Goal: Transaction & Acquisition: Purchase product/service

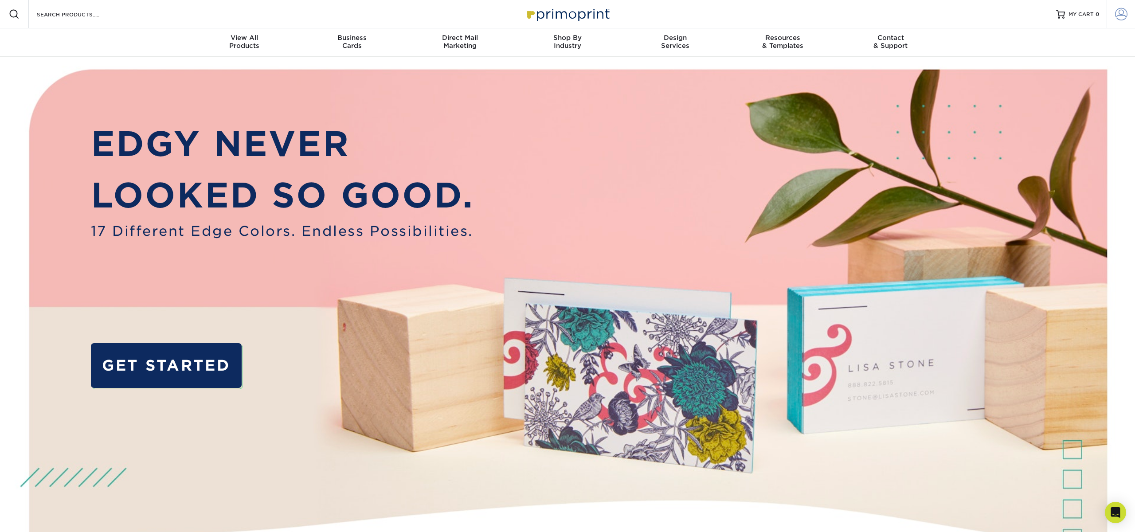
click at [1130, 16] on link "Account" at bounding box center [1121, 14] width 28 height 28
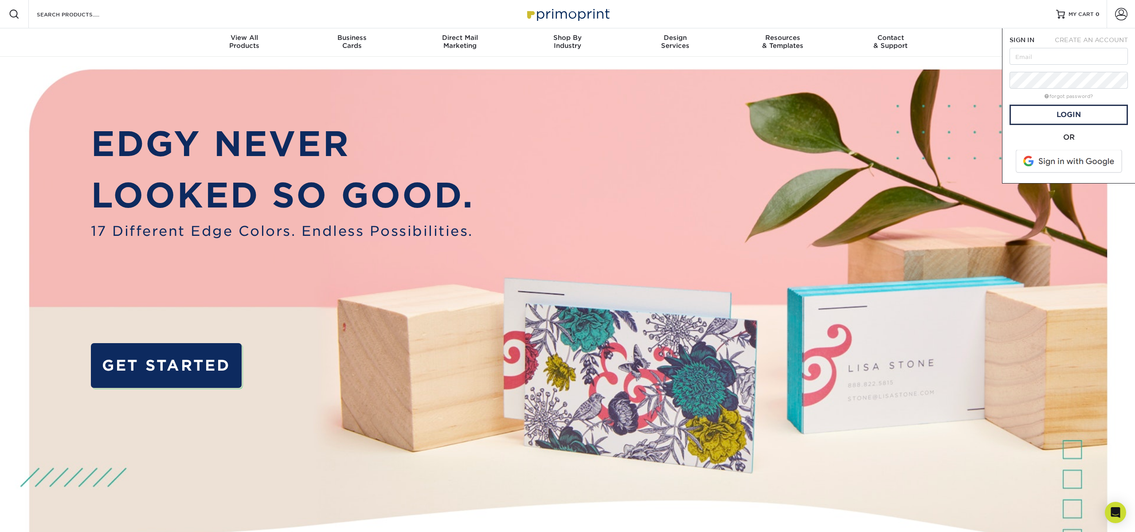
click at [1067, 157] on span at bounding box center [1069, 161] width 113 height 23
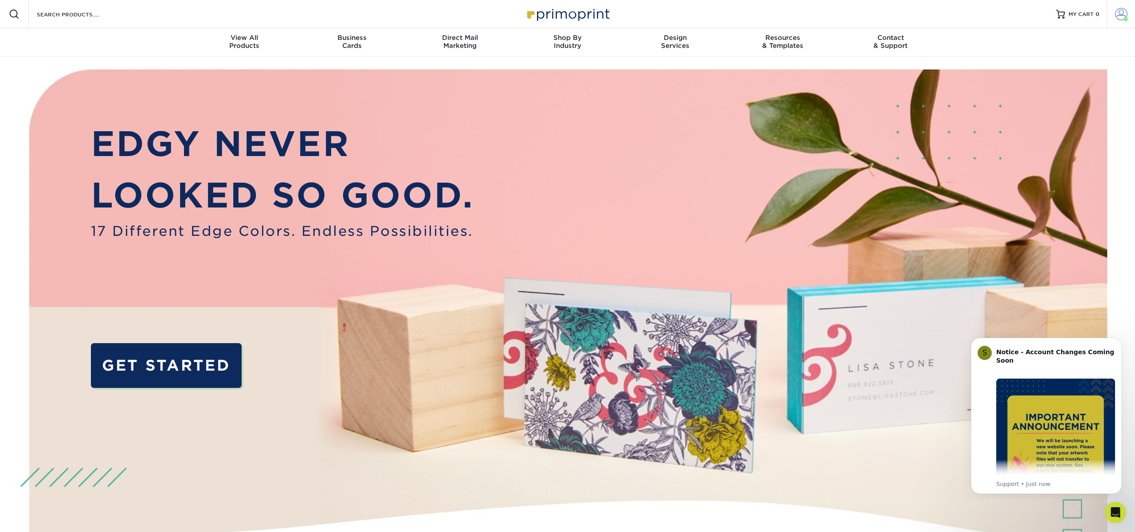
click at [1123, 14] on span at bounding box center [1121, 14] width 12 height 12
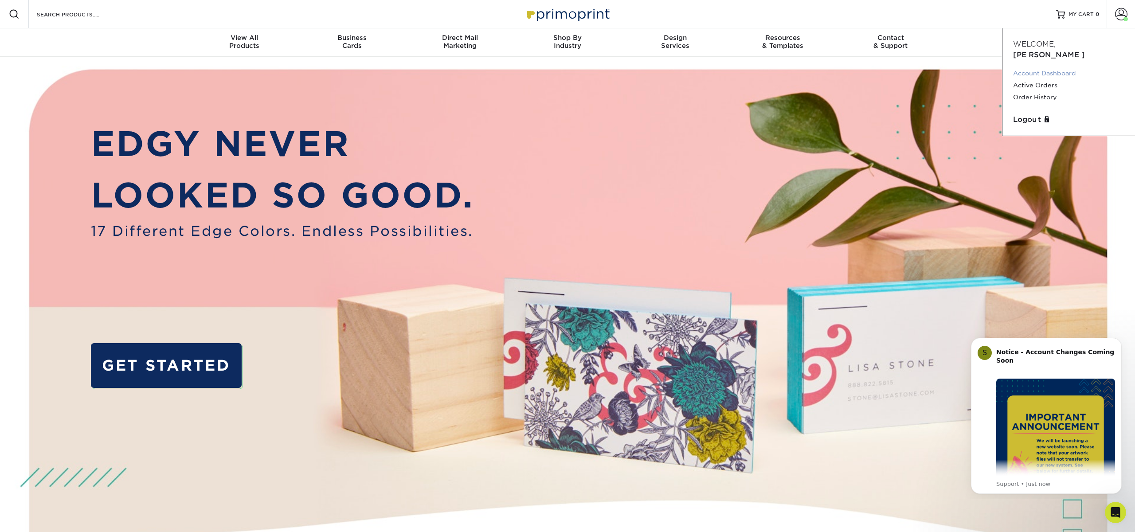
click at [1057, 67] on link "Account Dashboard" at bounding box center [1068, 73] width 111 height 12
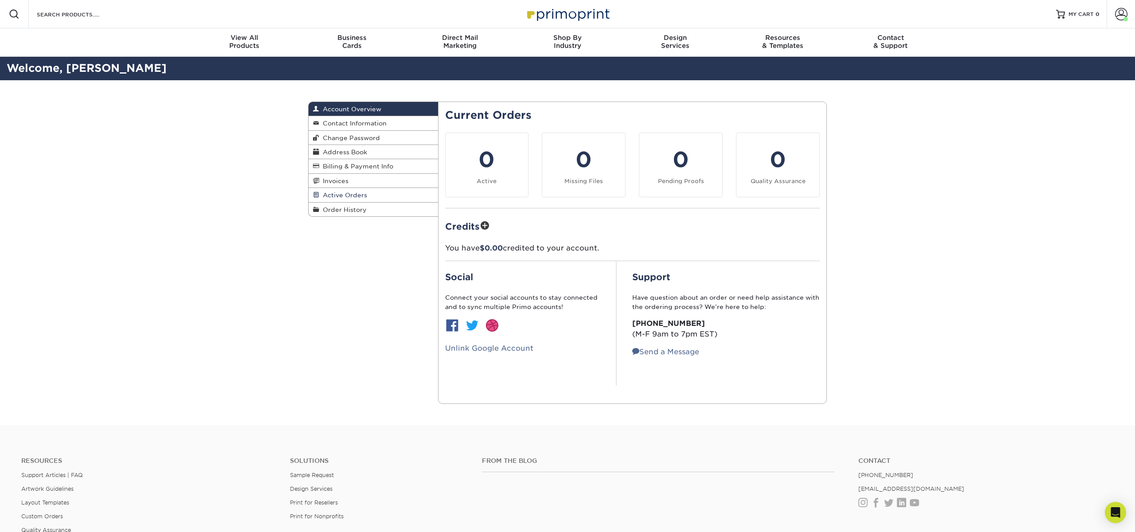
click at [353, 196] on span "Active Orders" at bounding box center [343, 195] width 48 height 7
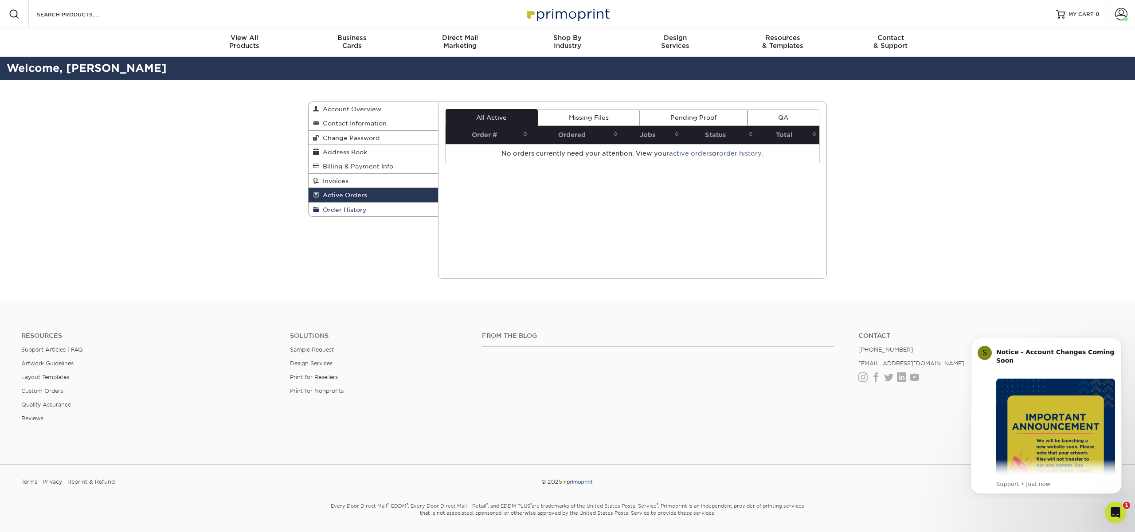
click at [362, 212] on span "Order History" at bounding box center [342, 209] width 47 height 7
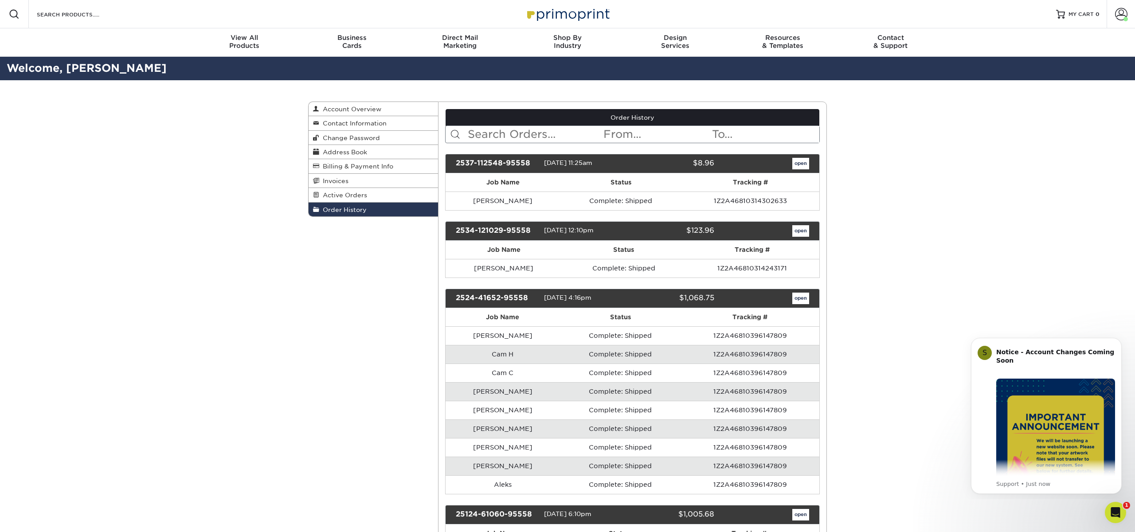
click at [560, 203] on td "Complete: Shipped" at bounding box center [620, 201] width 121 height 19
click at [497, 198] on td "Jason Kobus" at bounding box center [503, 201] width 115 height 19
click at [522, 263] on td "Wes - Franklin" at bounding box center [504, 268] width 117 height 19
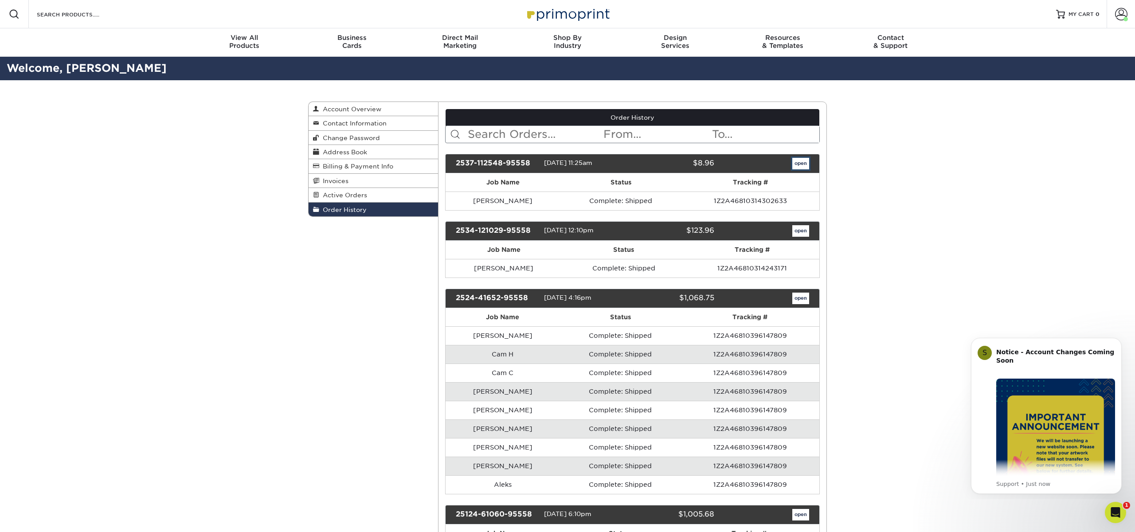
click at [798, 162] on link "open" at bounding box center [800, 164] width 17 height 12
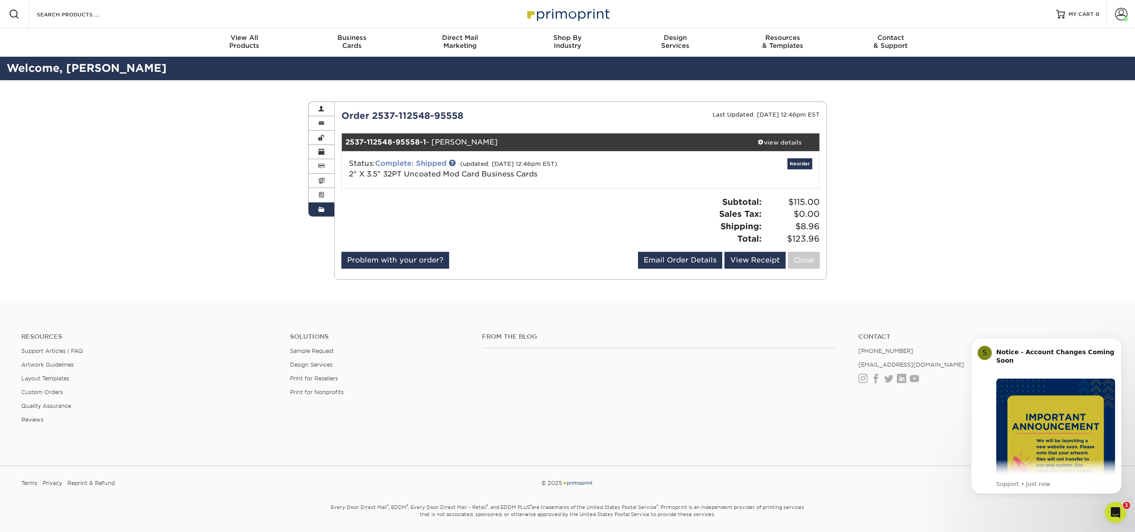
click at [431, 163] on link "Complete: Shipped" at bounding box center [410, 163] width 71 height 8
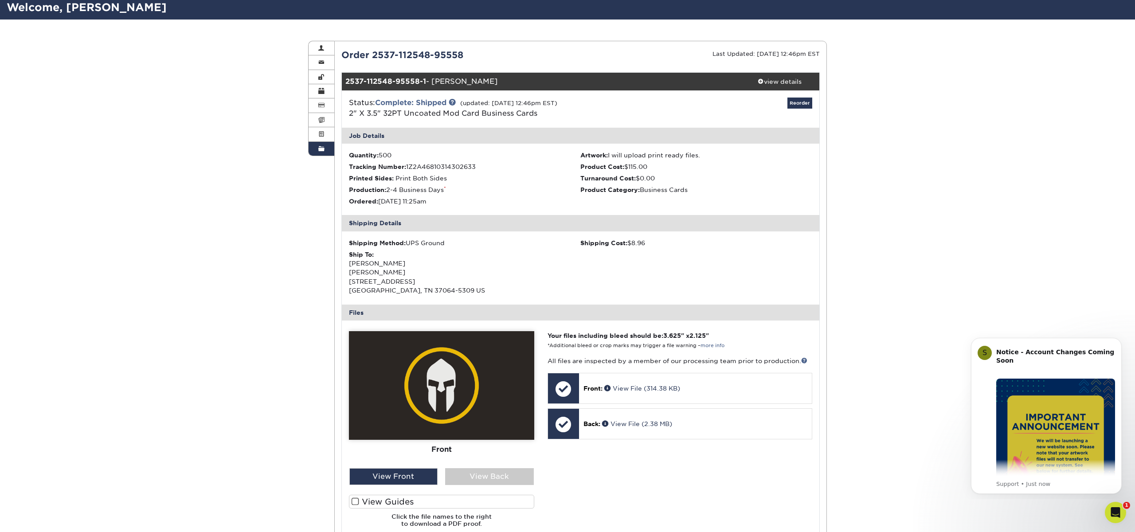
scroll to position [39, 0]
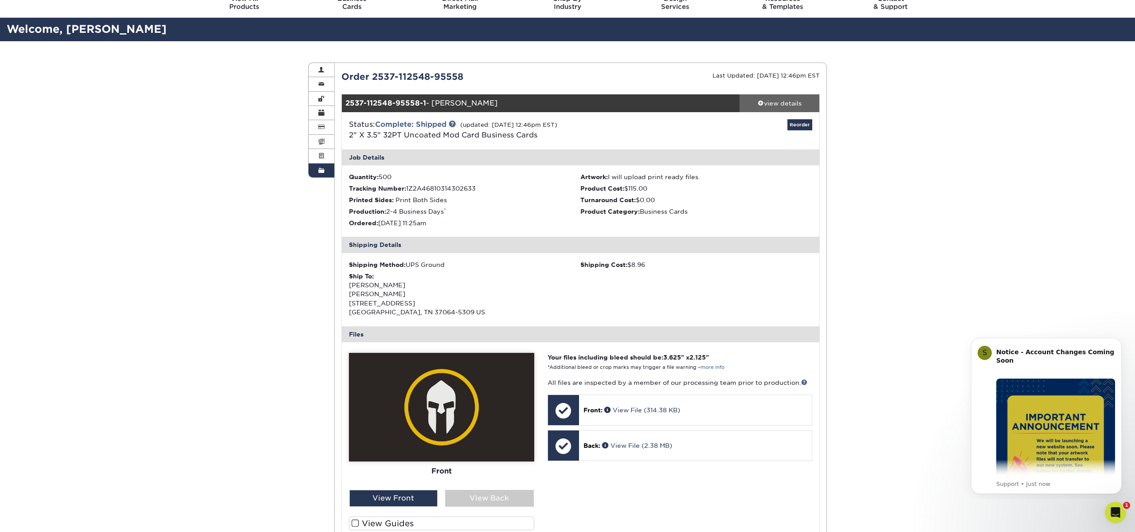
click at [767, 106] on div "view details" at bounding box center [779, 103] width 80 height 9
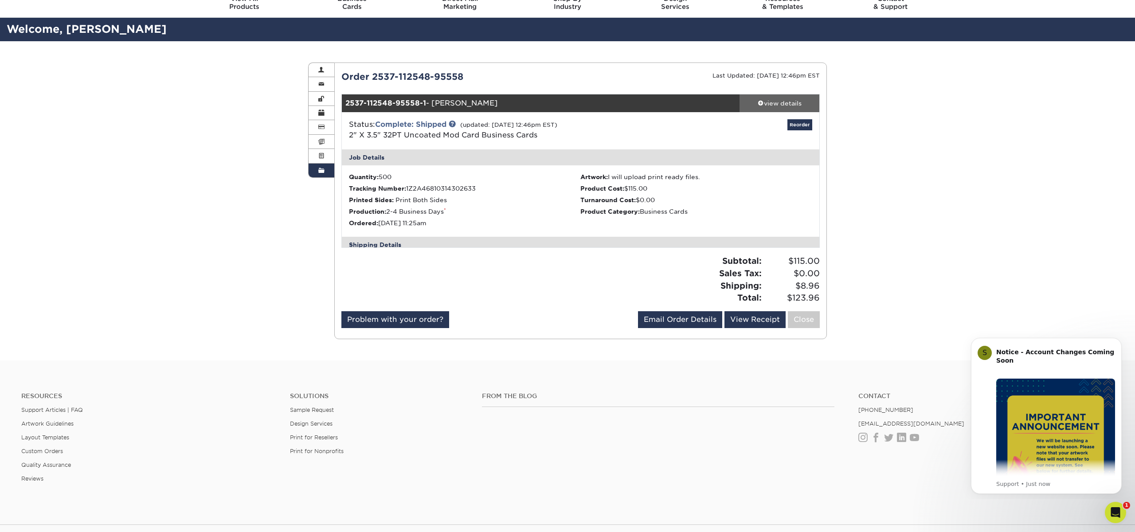
scroll to position [28, 0]
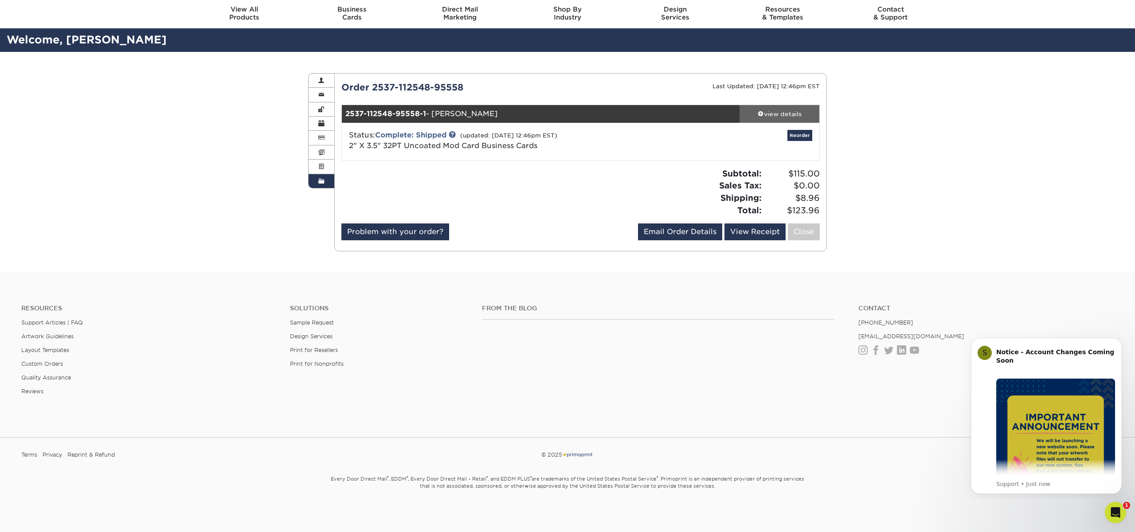
click at [790, 114] on div "view details" at bounding box center [779, 113] width 80 height 9
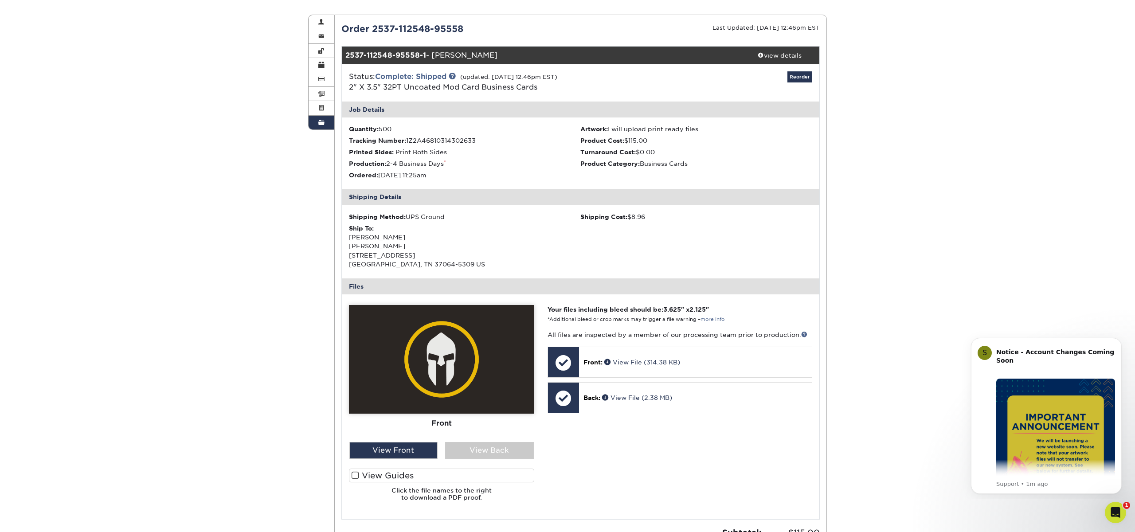
scroll to position [0, 0]
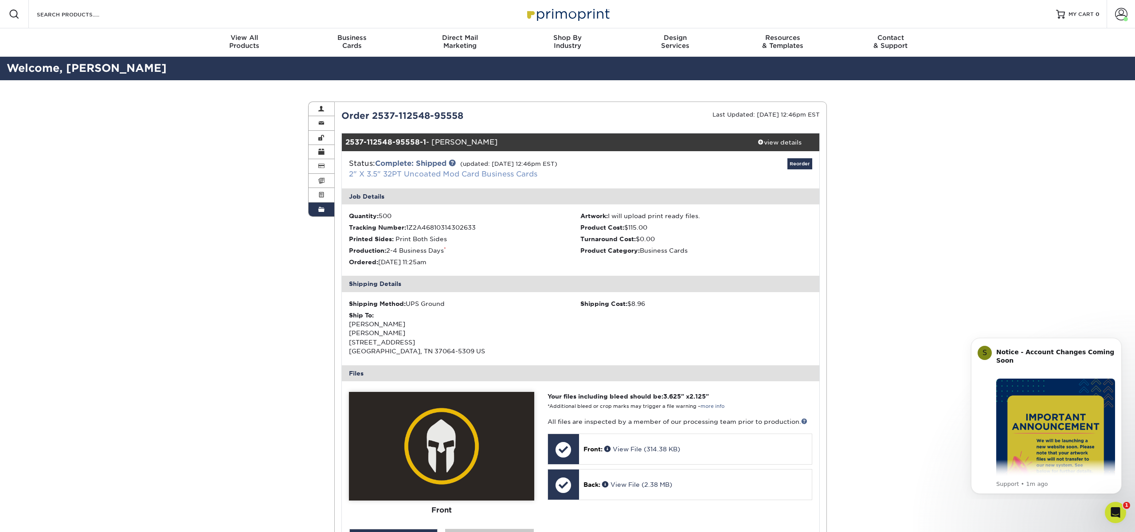
click at [436, 174] on link "2" X 3.5" 32PT Uncoated Mod Card Business Cards" at bounding box center [443, 174] width 188 height 8
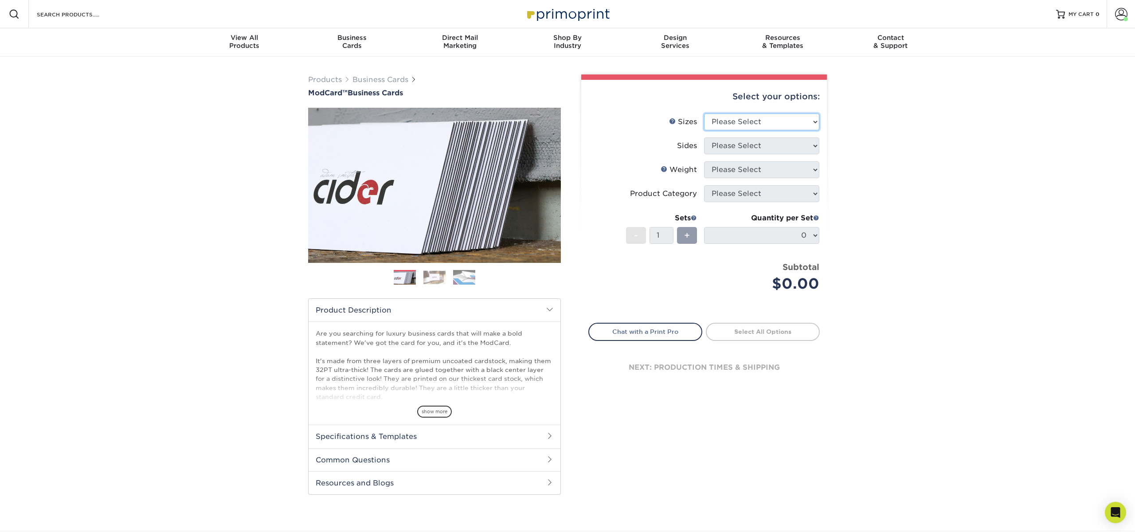
click at [753, 126] on select "Please Select 1.5" x 3.5" - Mini 1.75" x 3.5" - Mini 2" x 2" - Square 2" x 3" -…" at bounding box center [761, 121] width 115 height 17
select select "2.00x3.50"
click at [704, 113] on select "Please Select 1.5" x 3.5" - Mini 1.75" x 3.5" - Mini 2" x 2" - Square 2" x 3" -…" at bounding box center [761, 121] width 115 height 17
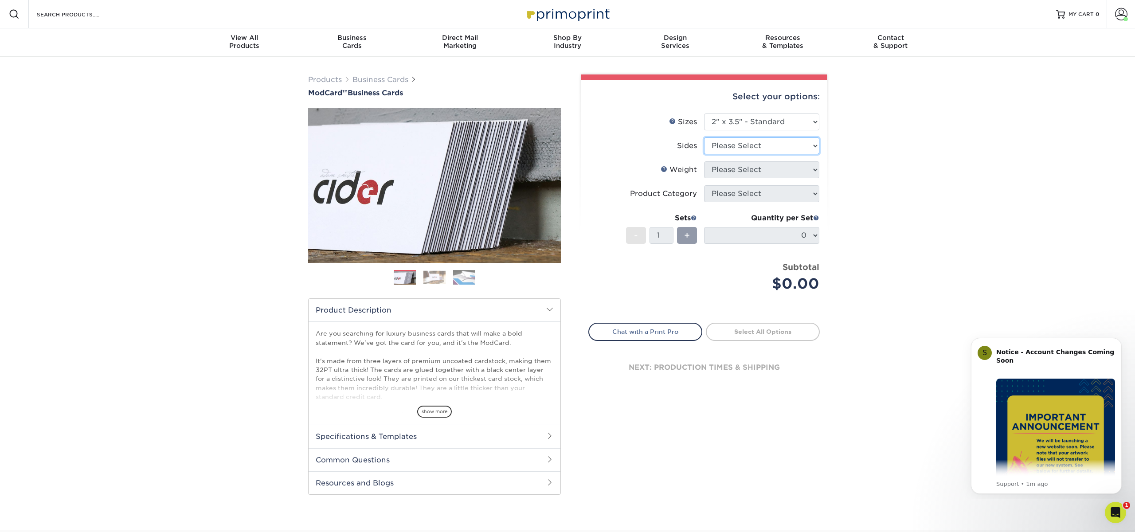
click at [759, 141] on select "Please Select Print Both Sides Print Front Only" at bounding box center [761, 145] width 115 height 17
select select "13abbda7-1d64-4f25-8bb2-c179b224825d"
click at [704, 137] on select "Please Select Print Both Sides Print Front Only" at bounding box center [761, 145] width 115 height 17
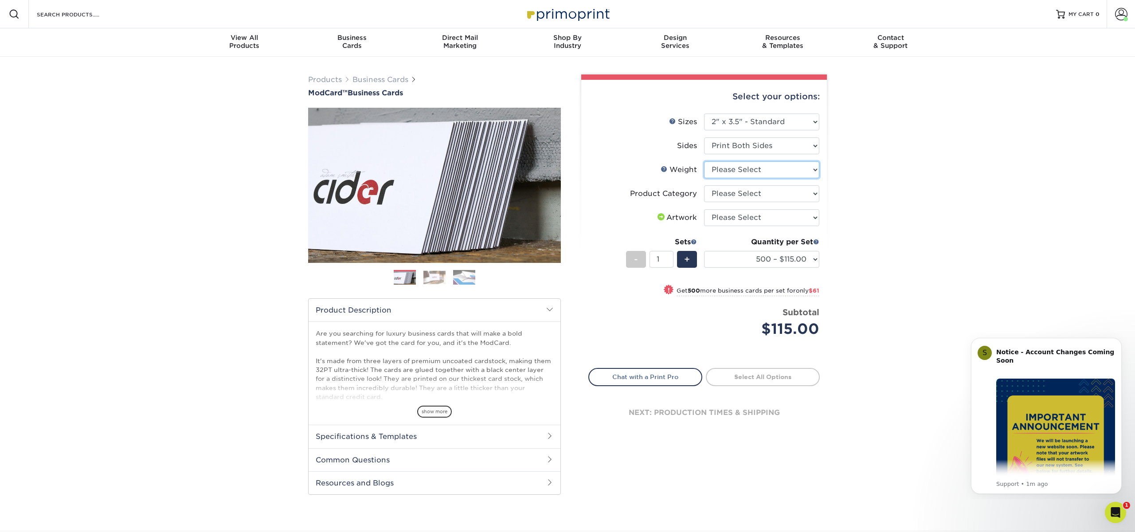
click at [751, 171] on select "Please Select 32PTUCBLK" at bounding box center [761, 169] width 115 height 17
select select "32PTUCBLK"
click at [704, 161] on select "Please Select 32PTUCBLK" at bounding box center [761, 169] width 115 height 17
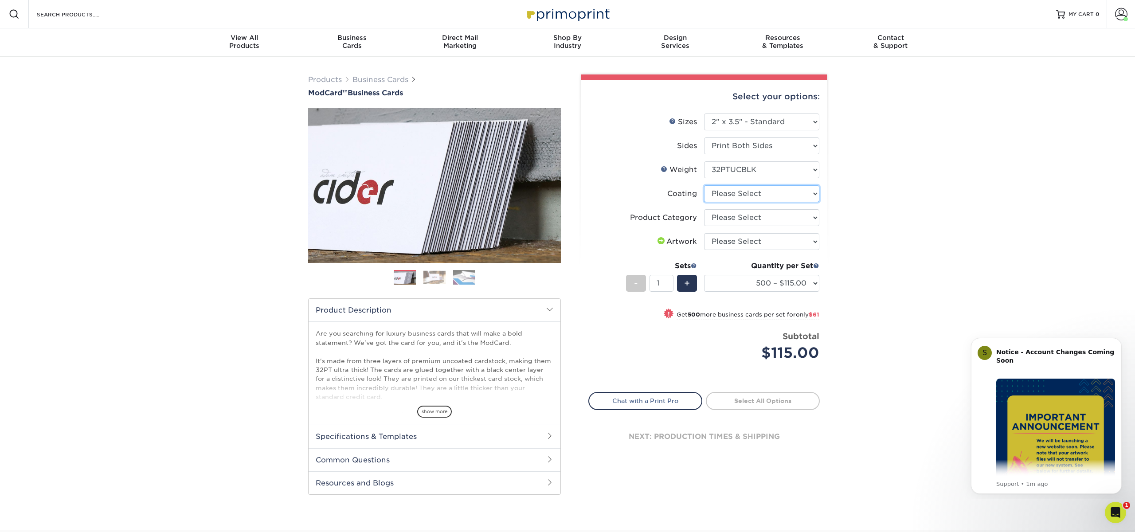
click at [743, 194] on select at bounding box center [761, 193] width 115 height 17
select select "3e7618de-abca-4bda-9f97-8b9129e913d8"
click at [704, 185] on select at bounding box center [761, 193] width 115 height 17
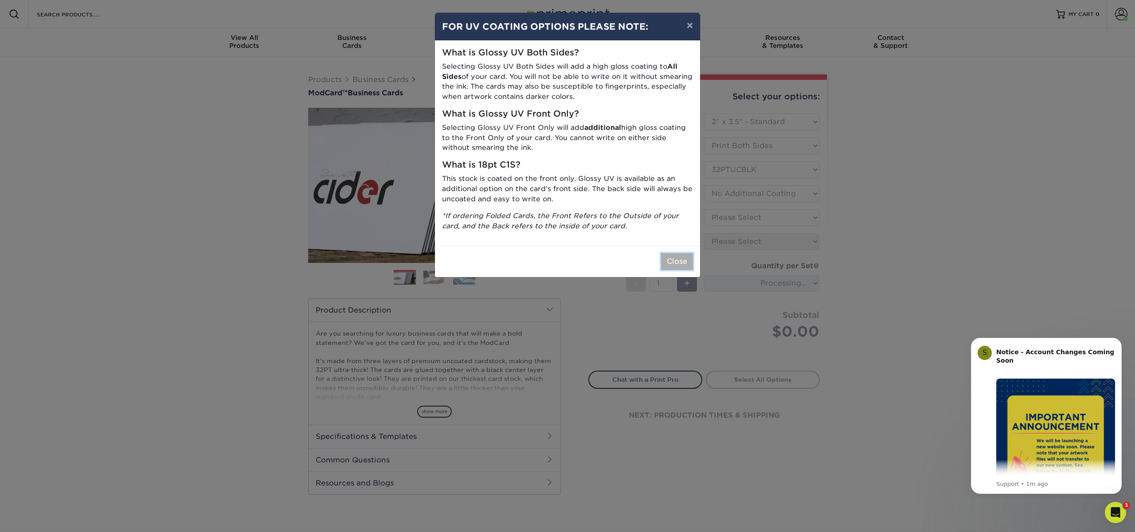
click at [677, 258] on button "Close" at bounding box center [677, 261] width 32 height 17
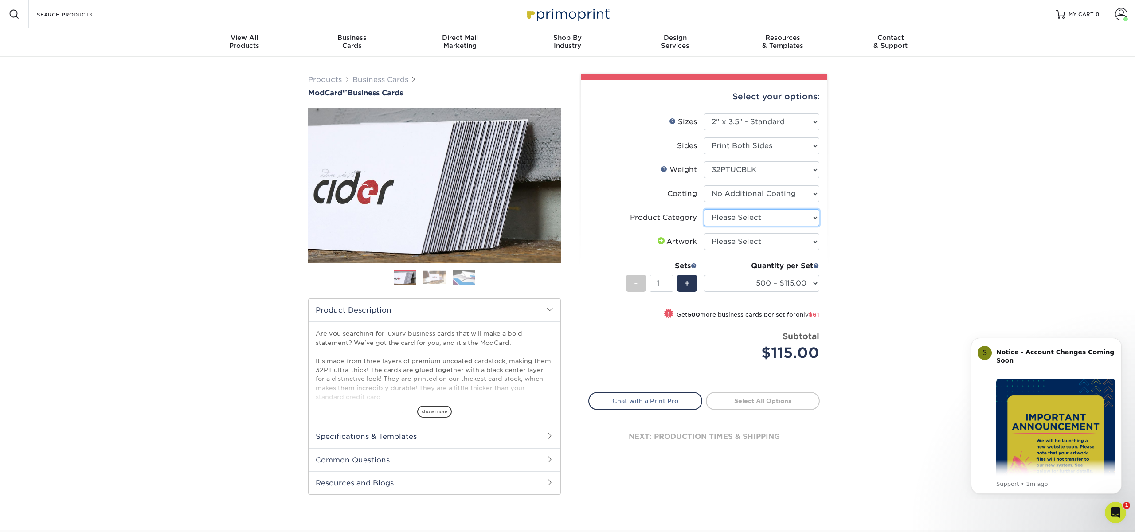
click at [727, 215] on select "Please Select Business Cards" at bounding box center [761, 217] width 115 height 17
select select "3b5148f1-0588-4f88-a218-97bcfdce65c1"
click at [704, 209] on select "Please Select Business Cards" at bounding box center [761, 217] width 115 height 17
click at [860, 282] on div "Products Business Cards ModCard™ Business Cards Previous Next" at bounding box center [567, 293] width 1135 height 473
drag, startPoint x: 227, startPoint y: 385, endPoint x: 228, endPoint y: 380, distance: 4.9
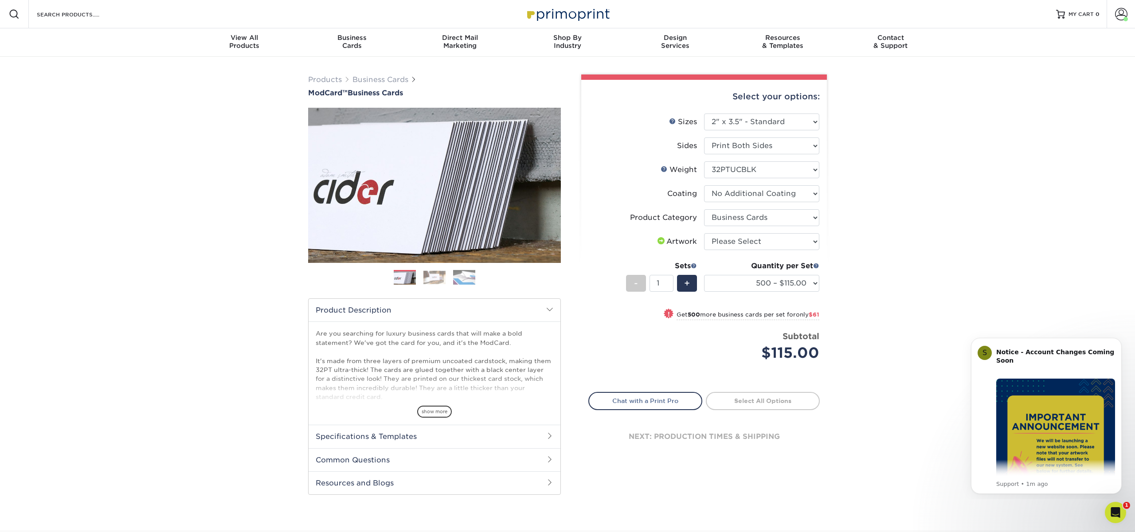
click at [227, 385] on div "Products Business Cards ModCard™ Business Cards Previous Next" at bounding box center [567, 293] width 1135 height 473
